Goal: Answer question/provide support

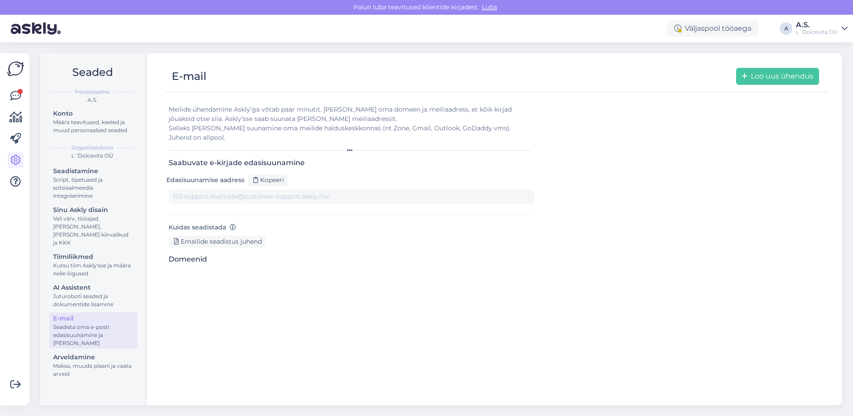
type input "[DOMAIN_NAME][EMAIL_ADDRESS][DOMAIN_NAME]"
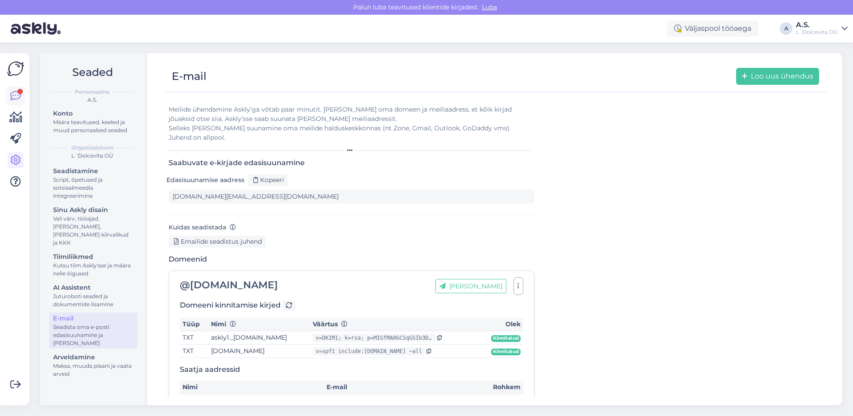
click at [19, 96] on icon at bounding box center [15, 96] width 11 height 11
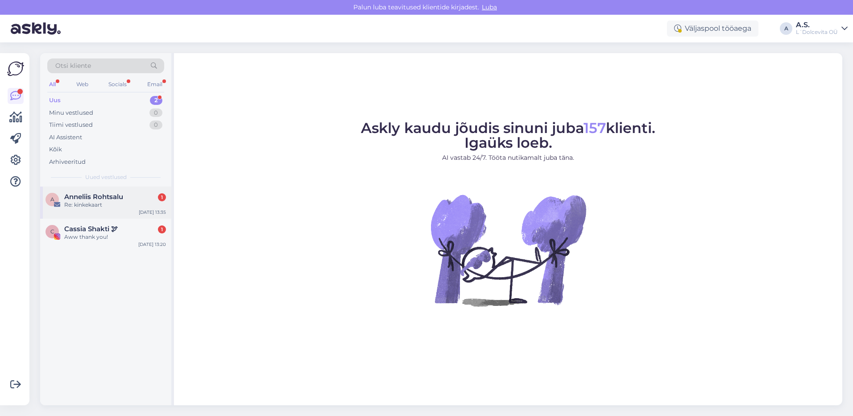
click at [95, 209] on div "A [PERSON_NAME] 1 Re: kinkekaart [DATE] 13:35" at bounding box center [105, 203] width 131 height 32
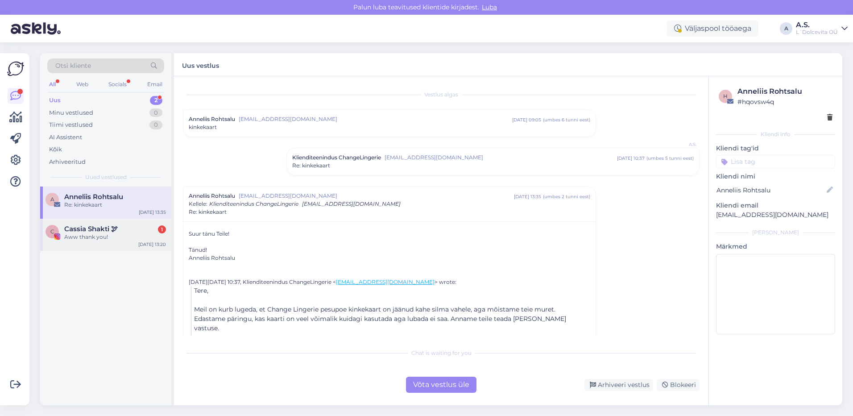
click at [113, 241] on div "C [PERSON_NAME] 🕊 1 Aww thank you! [DATE] 13:20" at bounding box center [105, 235] width 131 height 32
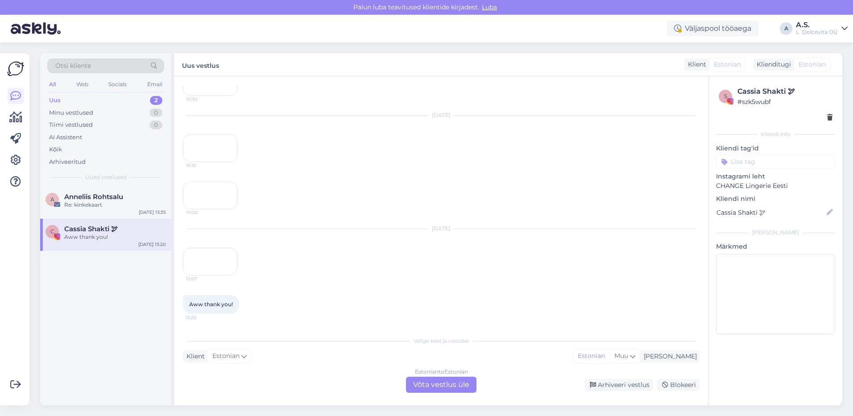
scroll to position [4912, 0]
click at [612, 386] on div "Arhiveeri vestlus" at bounding box center [619, 385] width 69 height 12
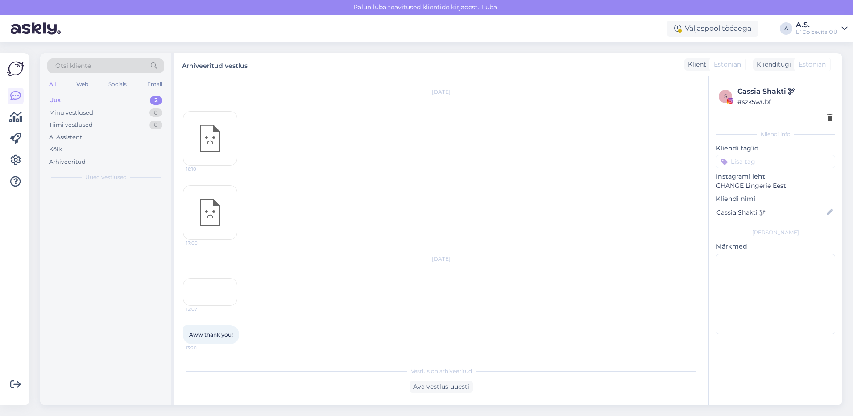
scroll to position [4895, 0]
click at [79, 209] on div "A Anneliis Rohtsalu Re: kinkekaart [DATE] 13:35" at bounding box center [105, 203] width 131 height 32
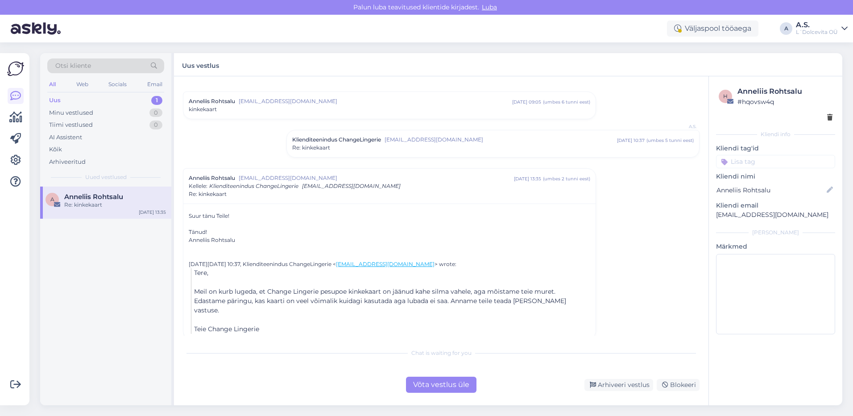
click at [423, 383] on div "Võta vestlus üle" at bounding box center [441, 385] width 71 height 16
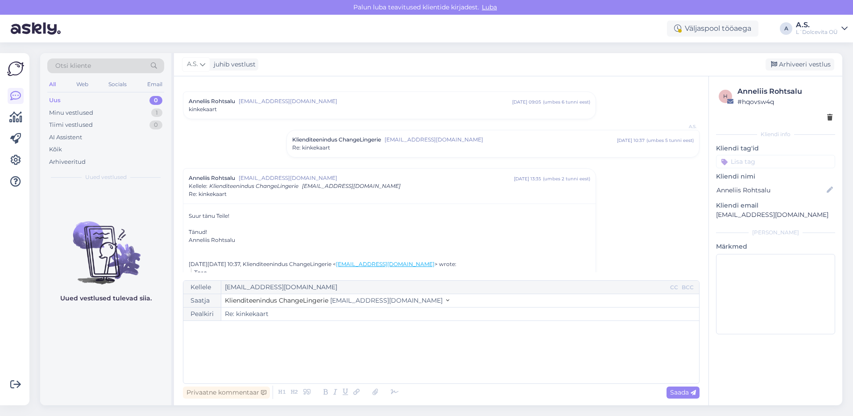
scroll to position [81, 0]
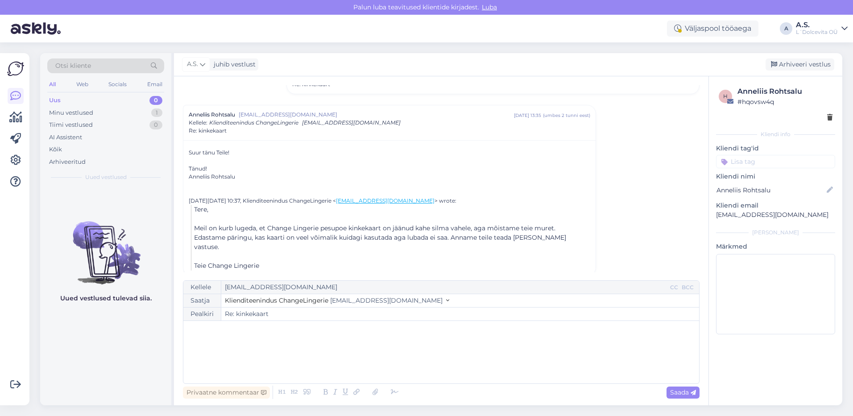
click at [395, 335] on div "﻿" at bounding box center [441, 352] width 507 height 54
click at [677, 392] on span "Saada" at bounding box center [683, 392] width 26 height 8
type input "Re: kinkekaart"
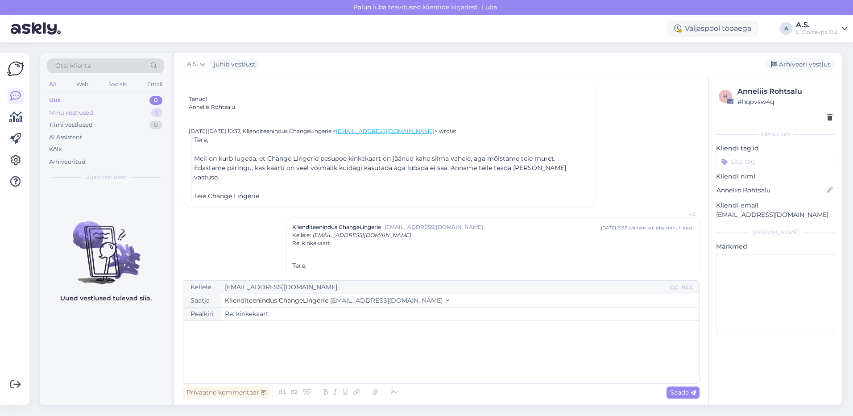
click at [72, 115] on div "Minu vestlused" at bounding box center [71, 112] width 44 height 9
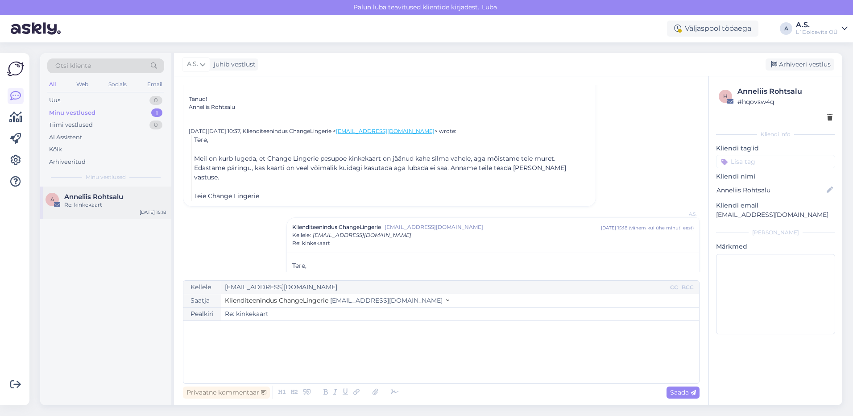
click at [83, 204] on div "Re: kinkekaart" at bounding box center [115, 205] width 102 height 8
